Goal: Information Seeking & Learning: Learn about a topic

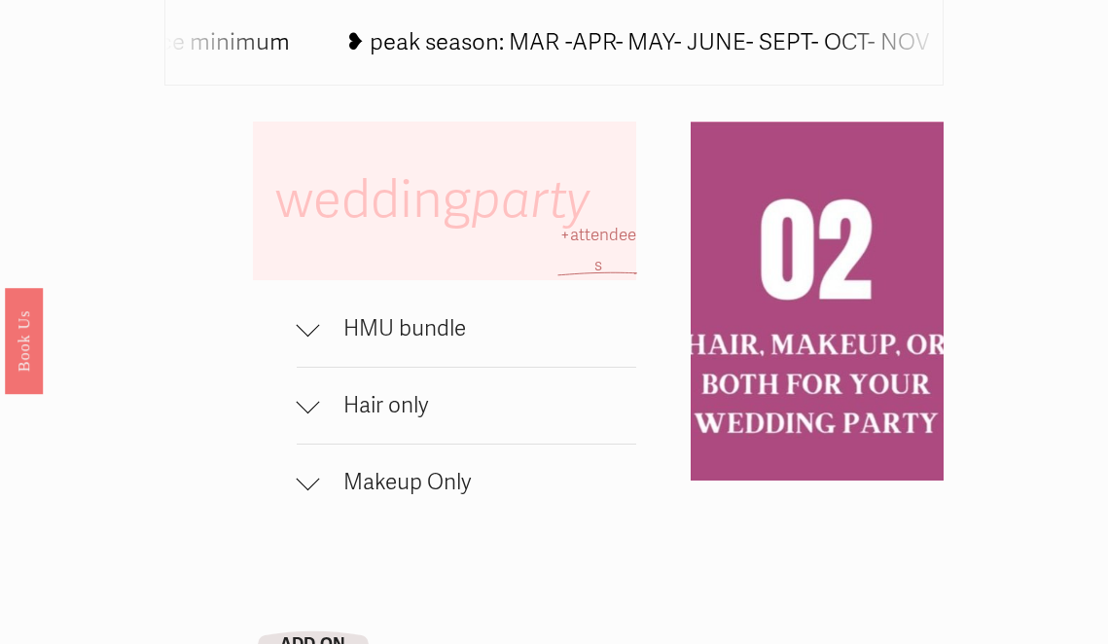
scroll to position [1056, 0]
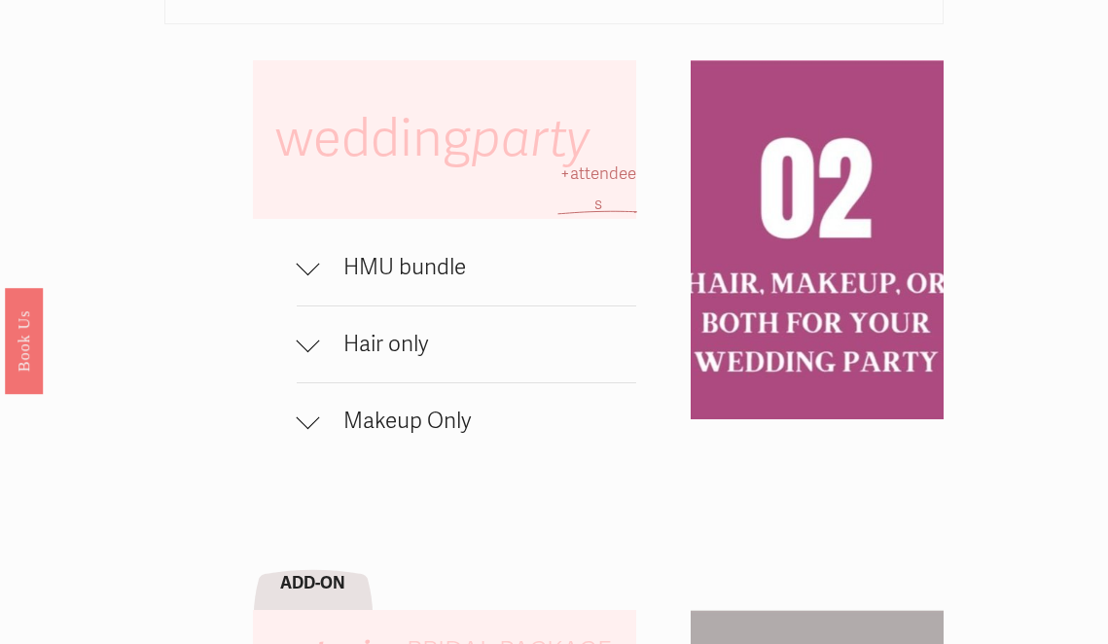
click at [313, 345] on div at bounding box center [308, 340] width 23 height 23
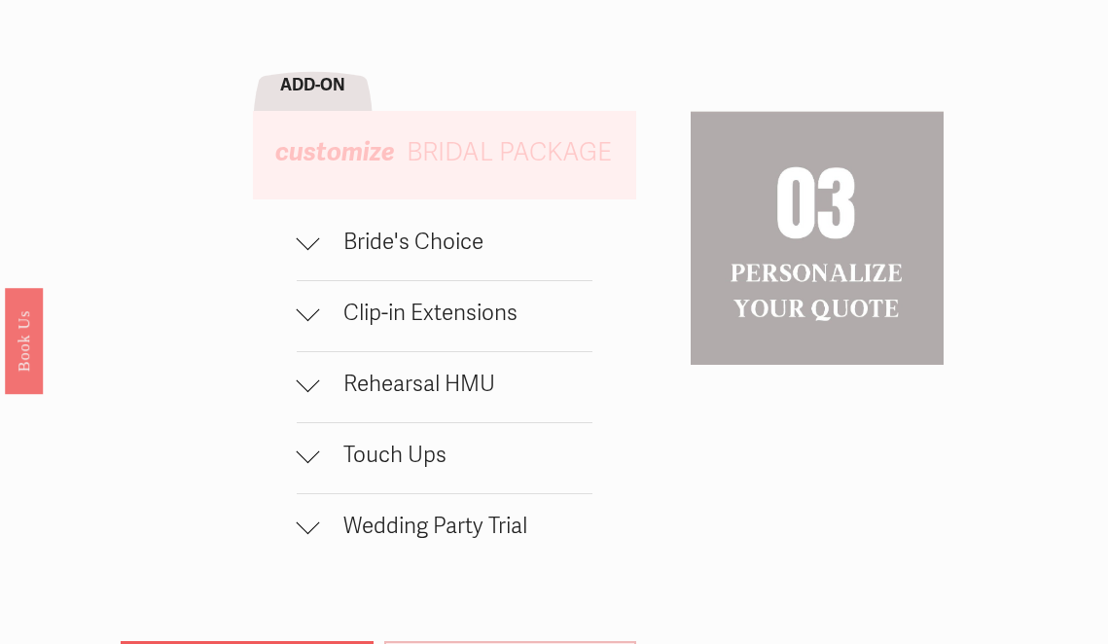
scroll to position [1664, 0]
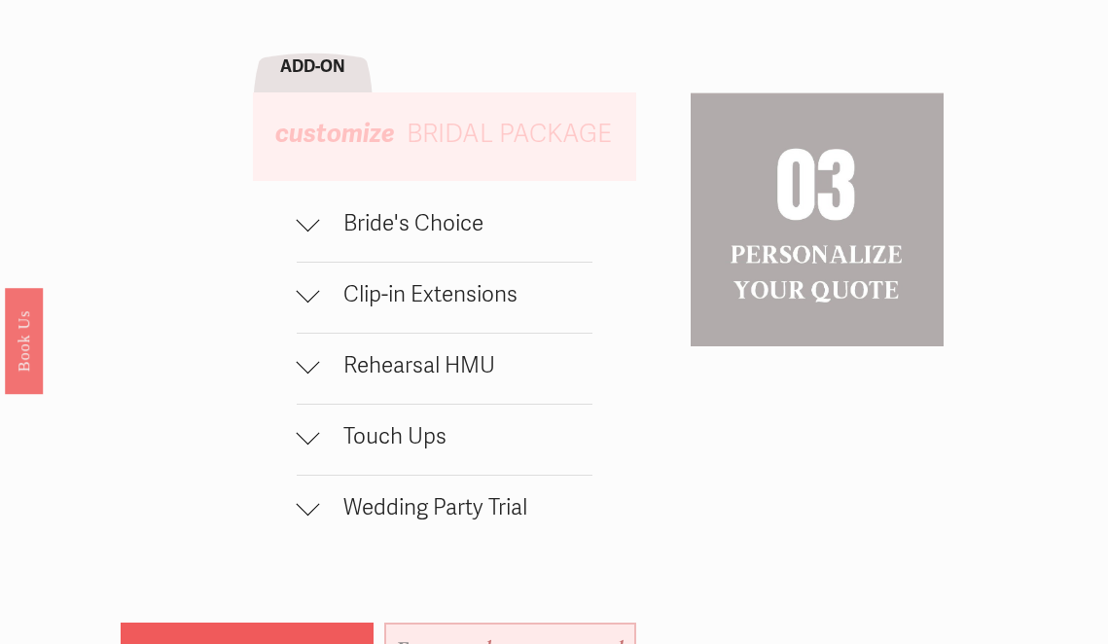
click at [317, 301] on div at bounding box center [308, 294] width 23 height 23
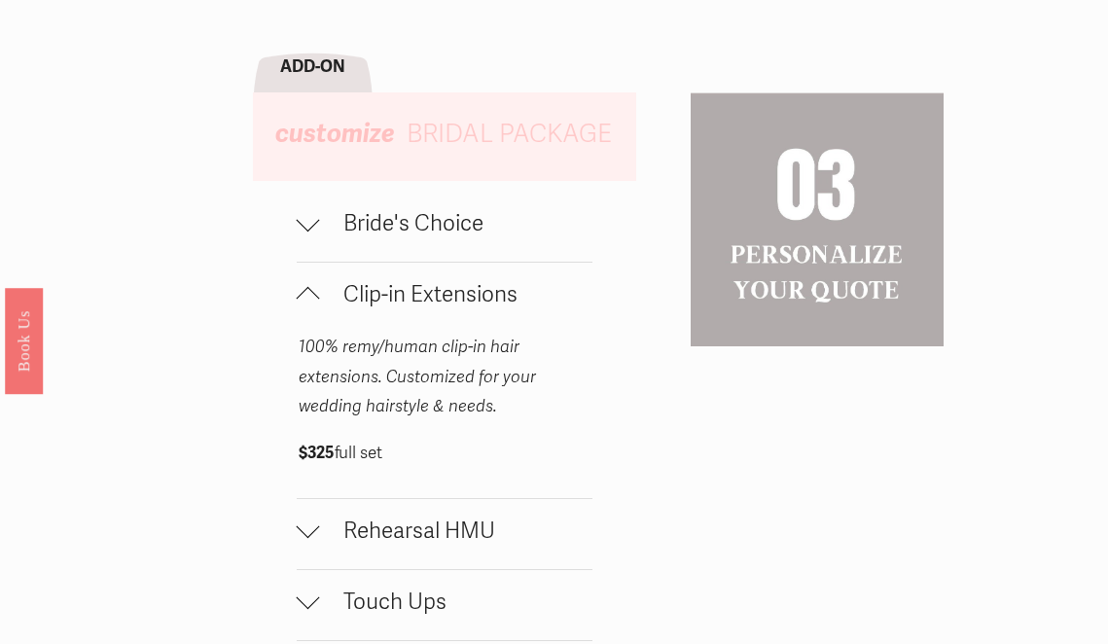
click at [317, 301] on div at bounding box center [308, 294] width 23 height 23
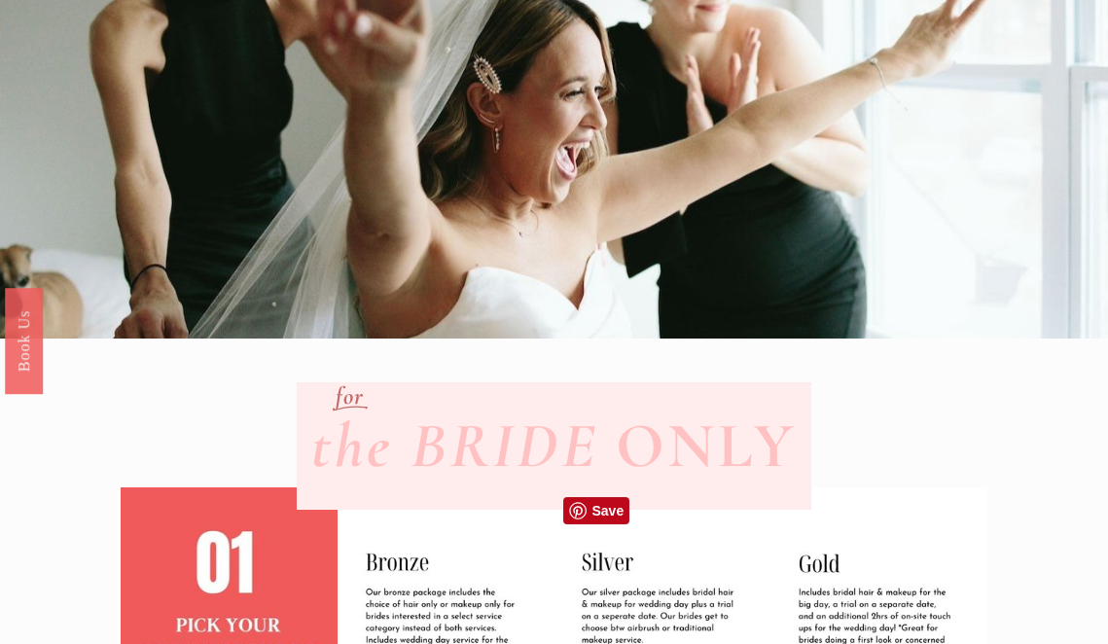
scroll to position [0, 0]
